Goal: Navigation & Orientation: Find specific page/section

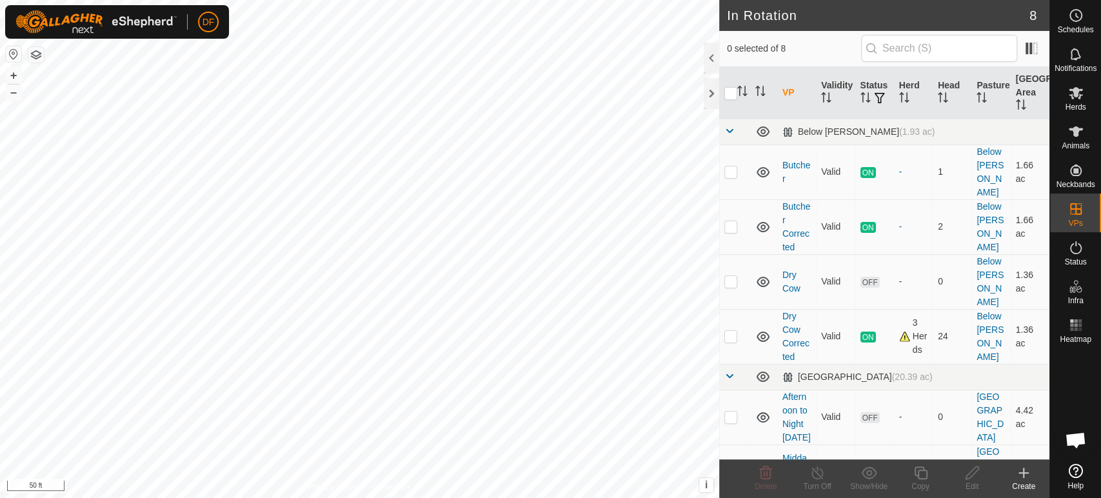
scroll to position [2659, 0]
click at [791, 160] on link "Butcher" at bounding box center [797, 172] width 28 height 24
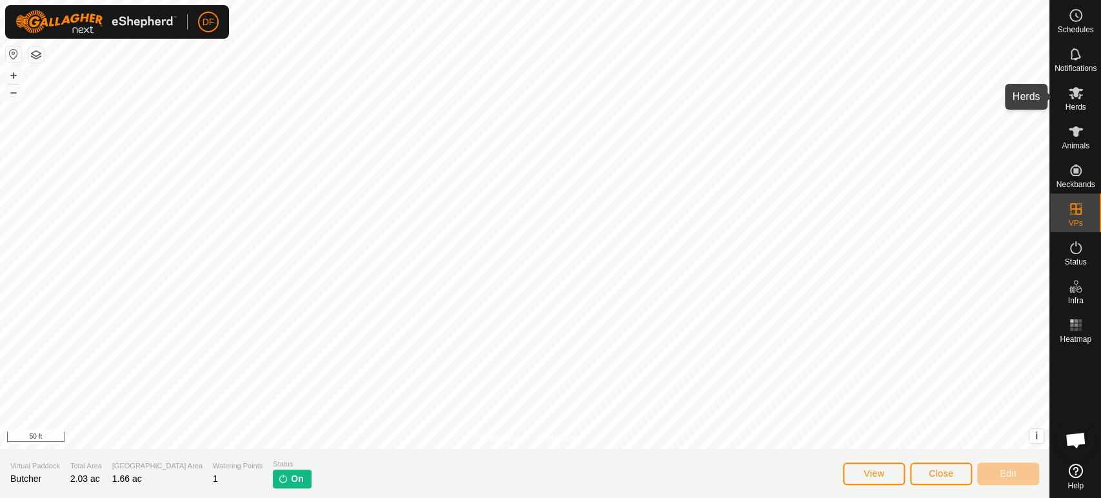
click at [1070, 103] on span "Herds" at bounding box center [1075, 107] width 21 height 8
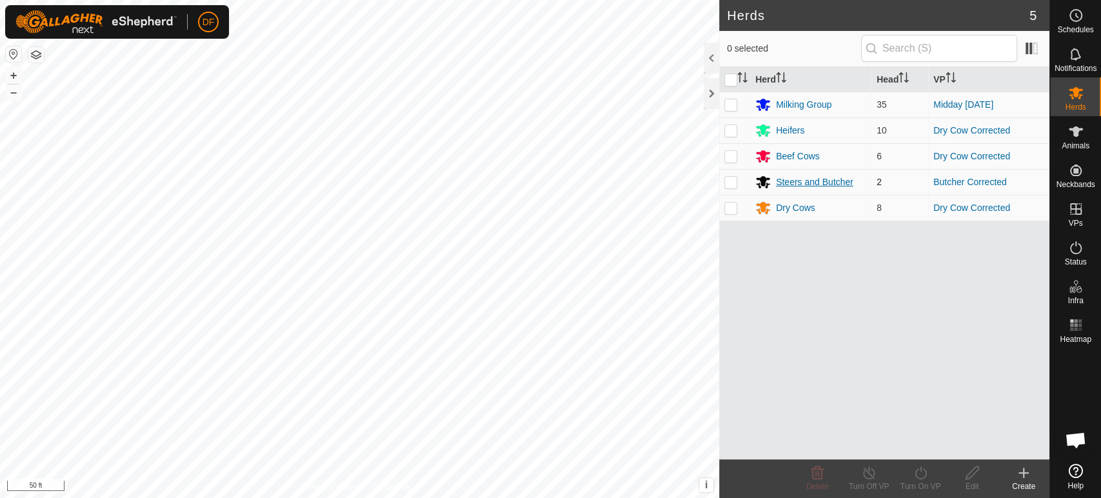
click at [813, 187] on div "Steers and Butcher" at bounding box center [814, 182] width 77 height 14
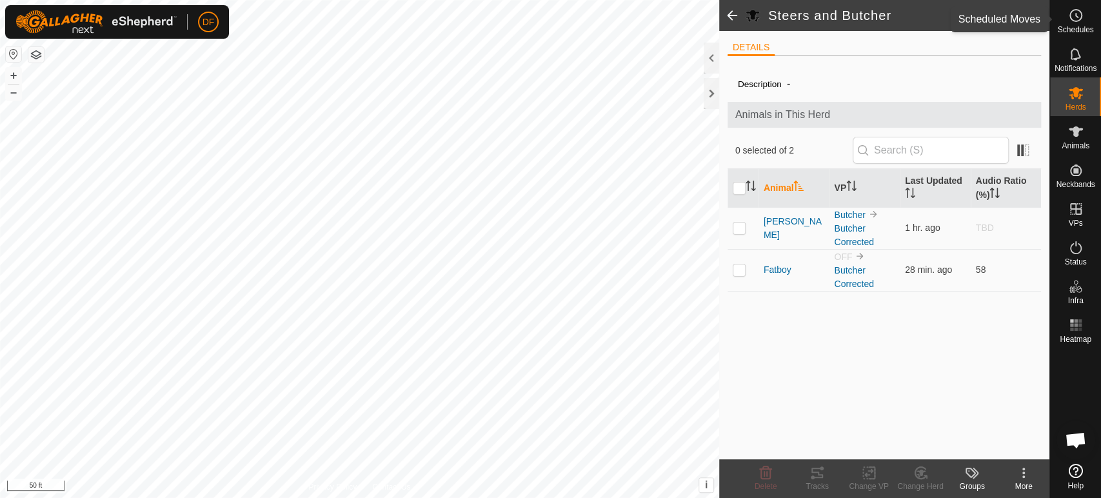
click at [1097, 21] on div "Schedules" at bounding box center [1075, 19] width 51 height 39
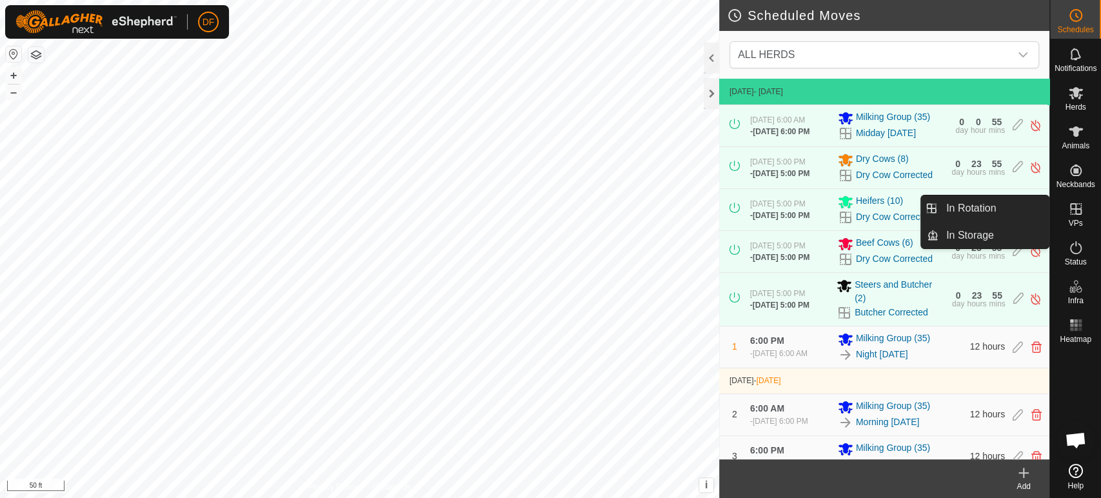
click at [1087, 221] on div "VPs" at bounding box center [1075, 213] width 51 height 39
click at [1010, 210] on link "In Rotation" at bounding box center [994, 208] width 110 height 26
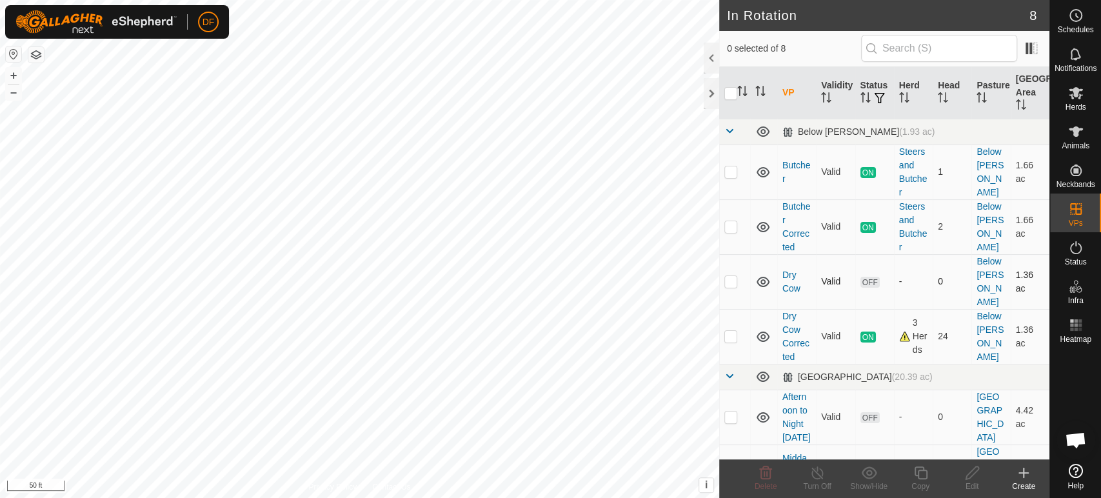
click at [732, 276] on p-checkbox at bounding box center [730, 281] width 13 height 10
click at [775, 483] on span "Delete" at bounding box center [766, 486] width 23 height 9
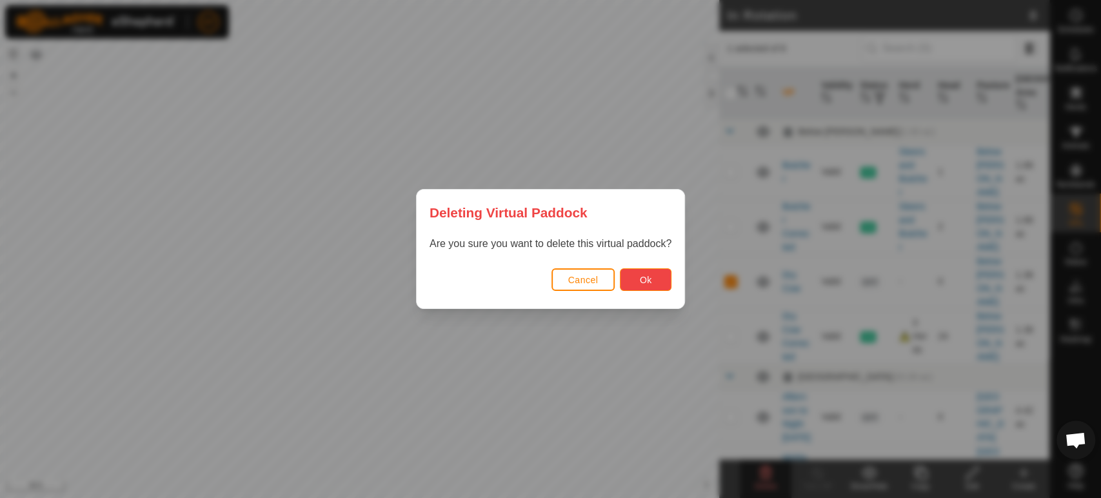
click at [650, 281] on span "Ok" at bounding box center [646, 280] width 12 height 10
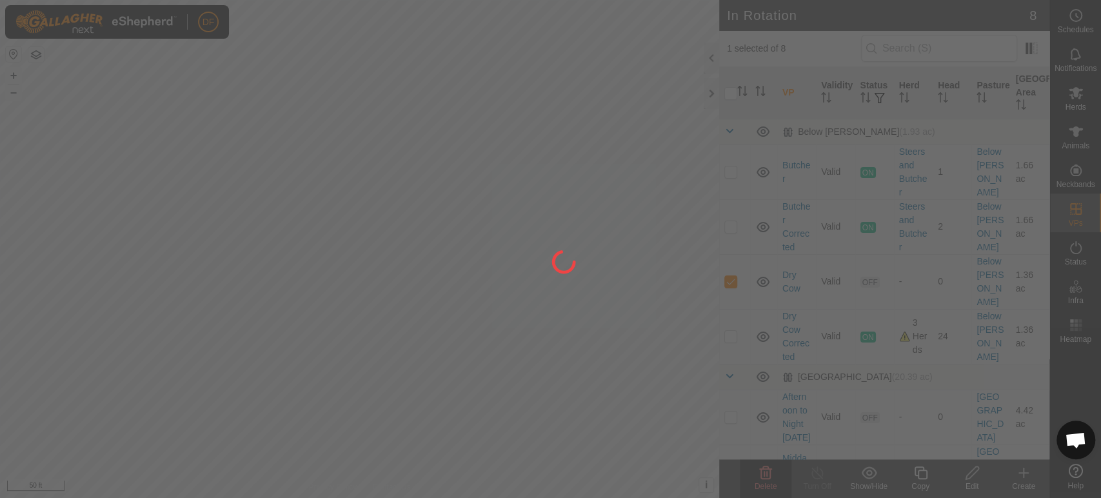
checkbox input "false"
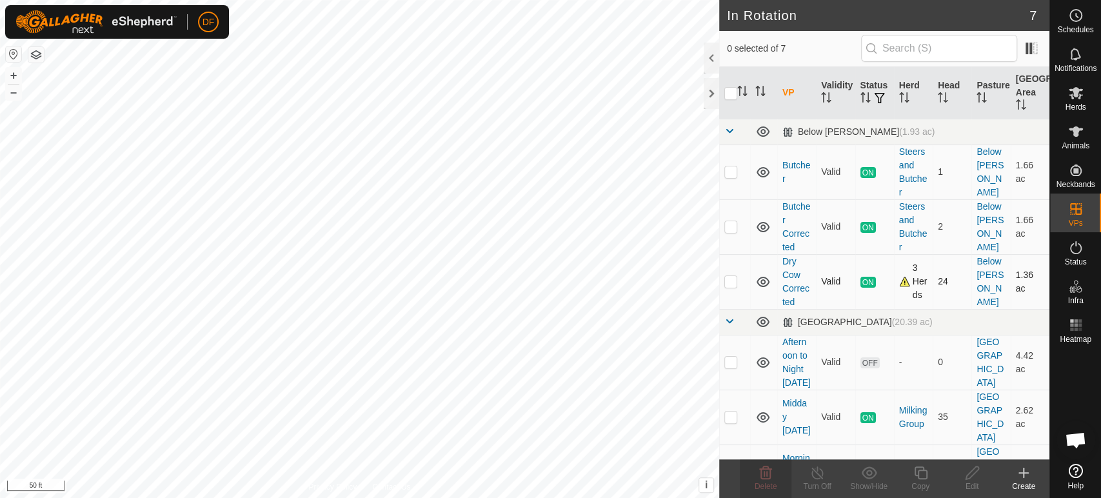
click at [905, 284] on div "3 Herds" at bounding box center [913, 281] width 28 height 41
click at [915, 182] on div "Steers and Butcher" at bounding box center [913, 172] width 28 height 54
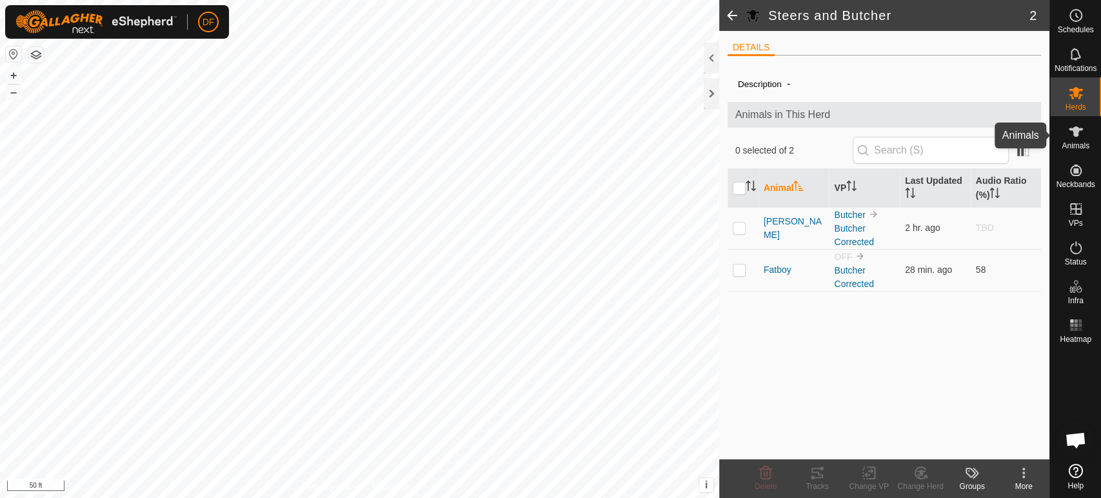
click at [1069, 143] on span "Animals" at bounding box center [1076, 146] width 28 height 8
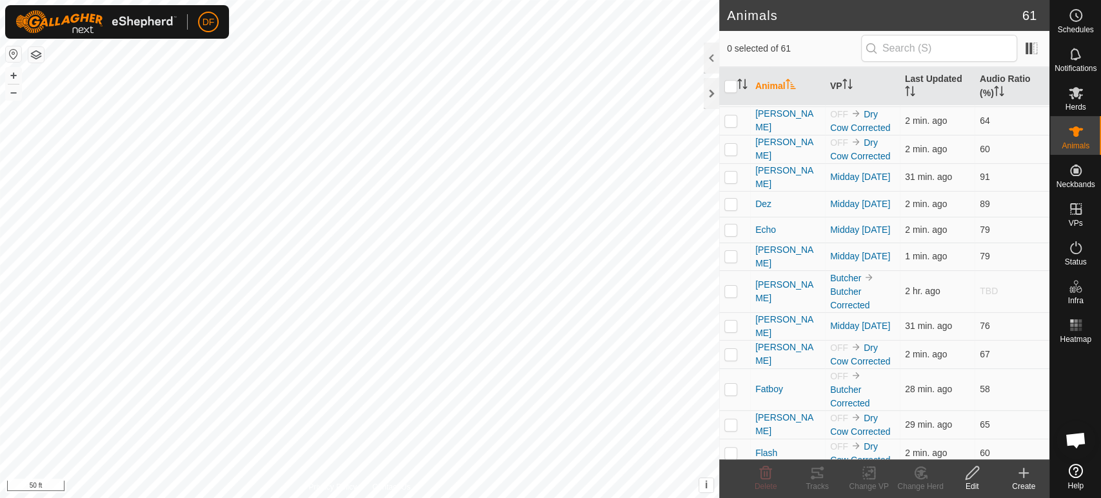
scroll to position [441, 0]
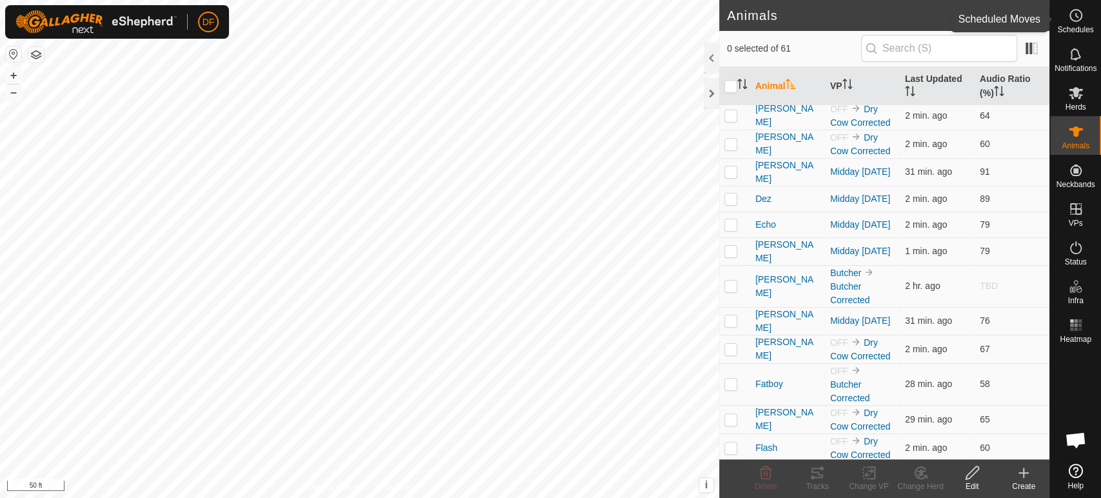
click at [1072, 24] on es-schedule-vp-svg-icon at bounding box center [1075, 15] width 23 height 21
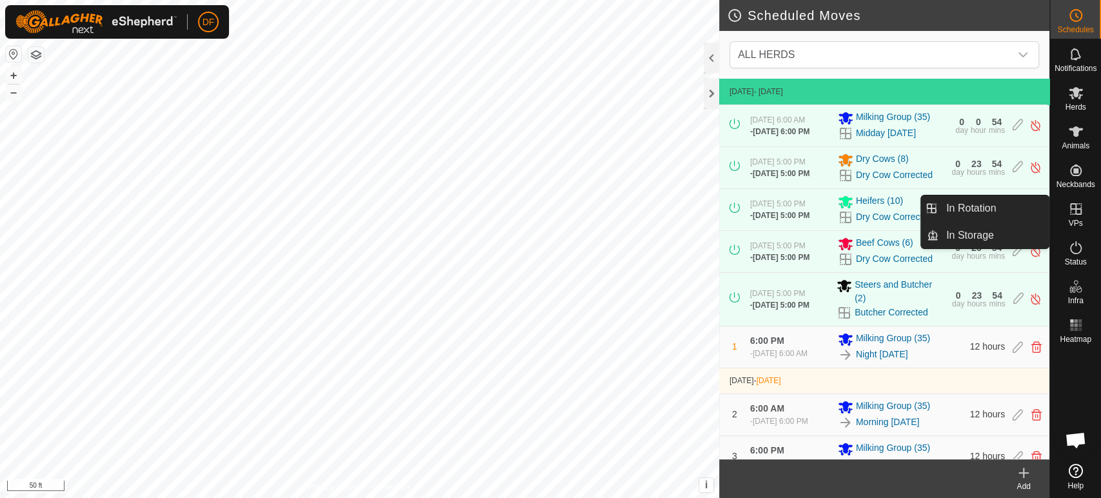
scroll to position [2659, 0]
click at [1012, 212] on link "In Rotation" at bounding box center [994, 208] width 110 height 26
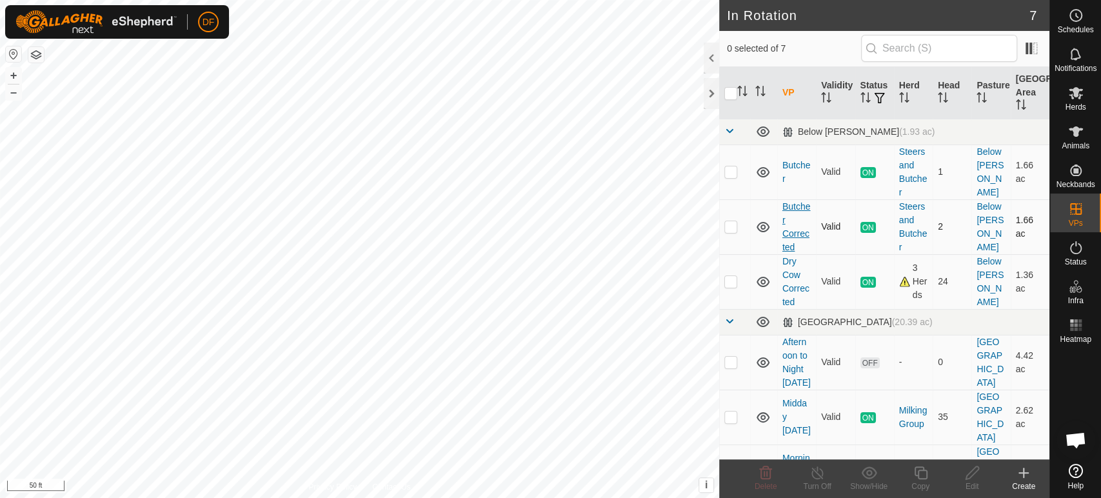
click at [795, 238] on link "Butcher Corrected" at bounding box center [797, 226] width 28 height 51
